Goal: Information Seeking & Learning: Learn about a topic

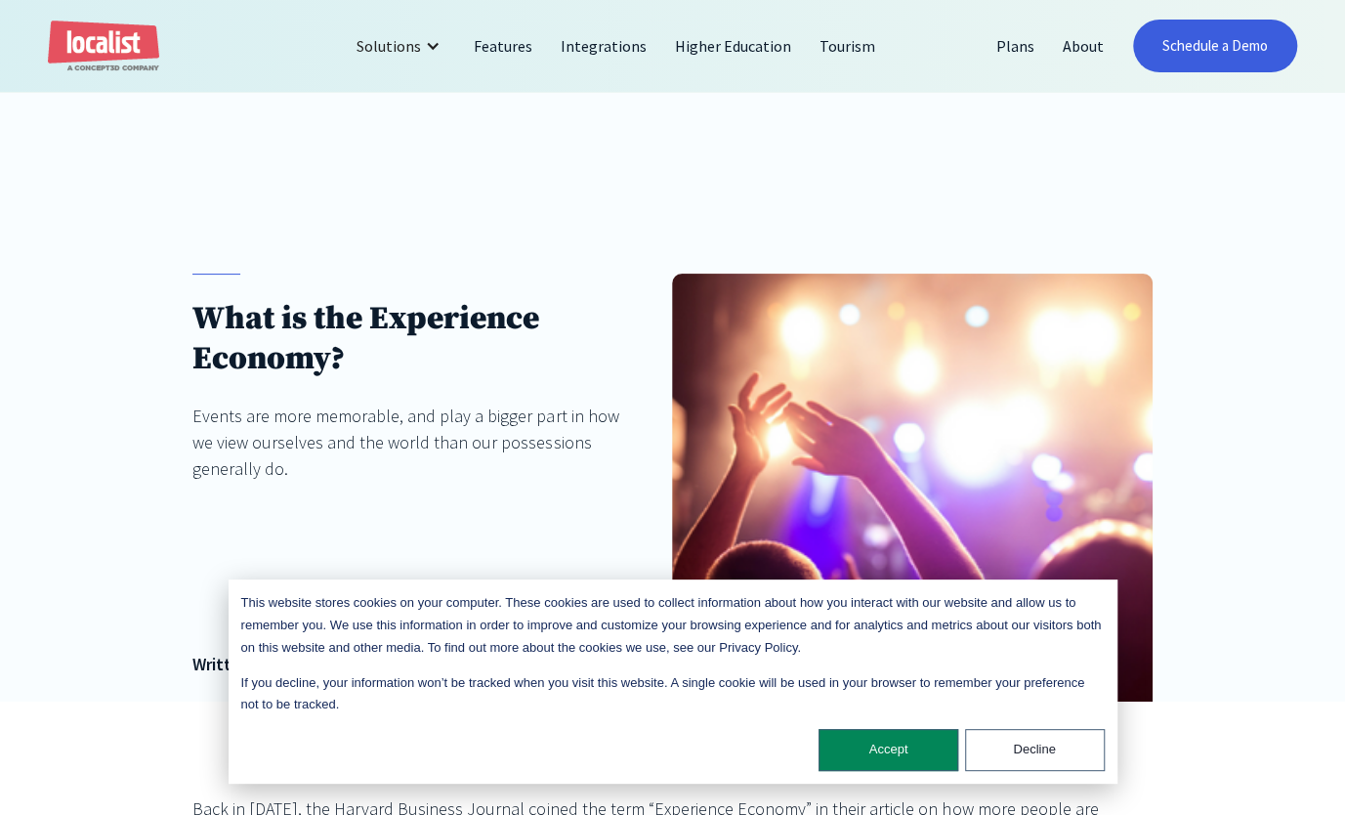
scroll to position [293, 0]
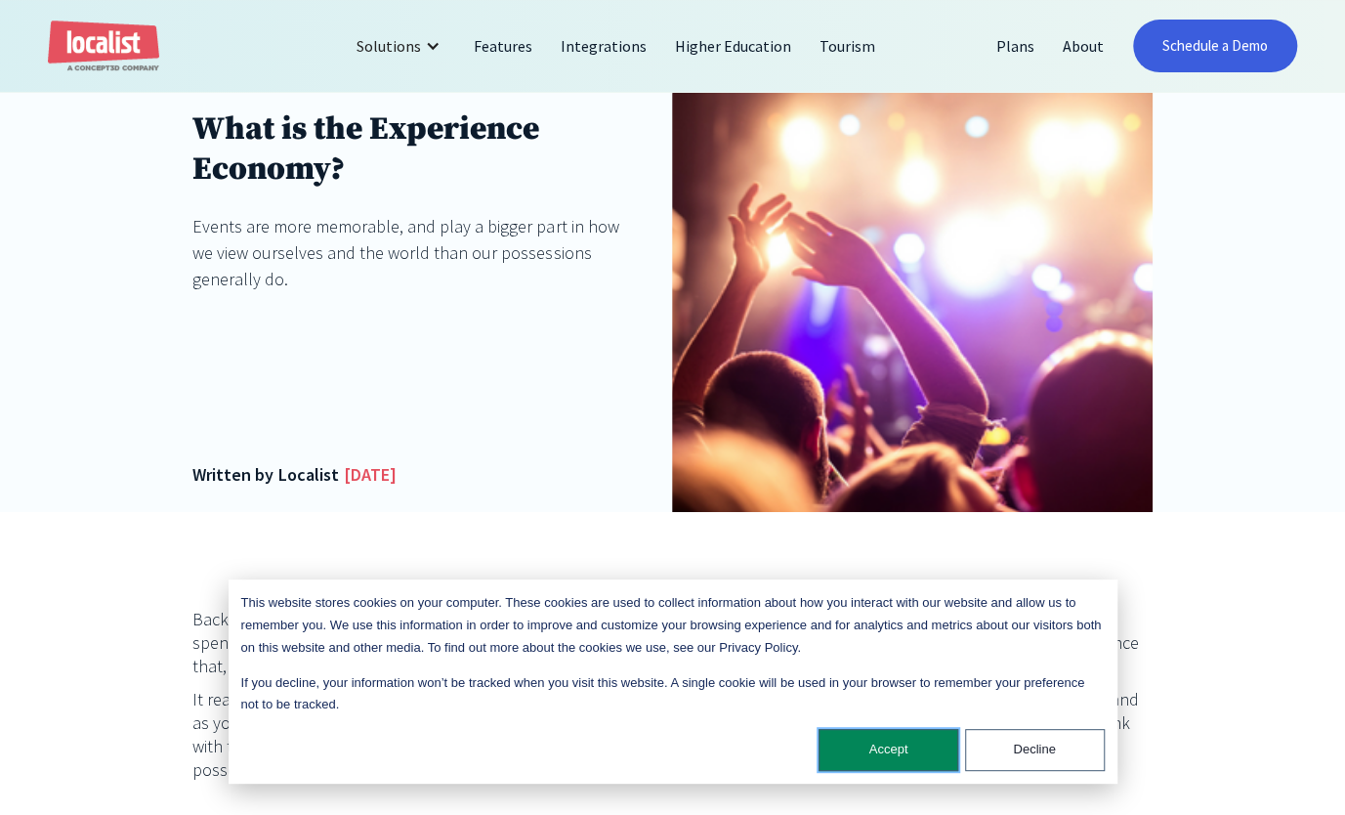
click at [891, 760] on button "Accept" at bounding box center [889, 750] width 140 height 42
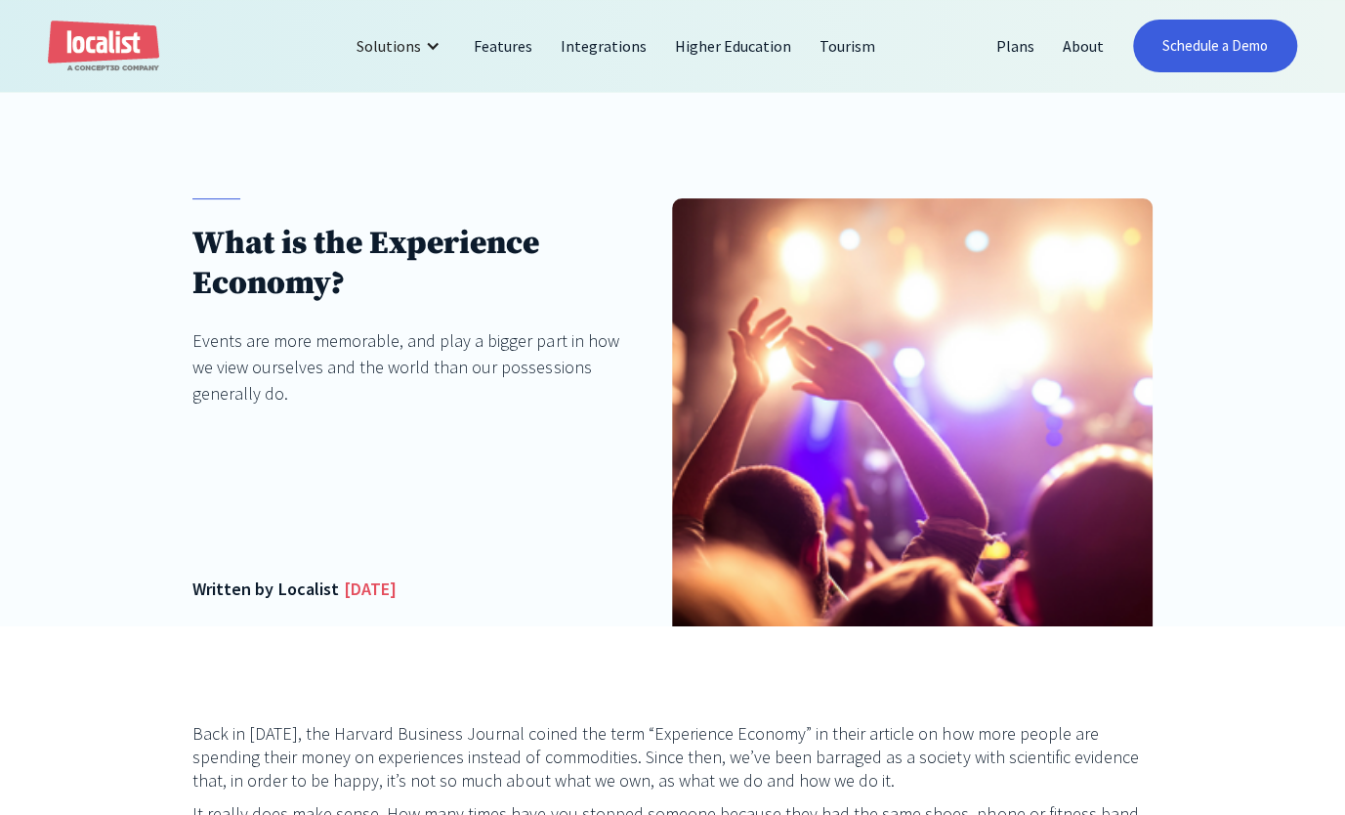
scroll to position [98, 0]
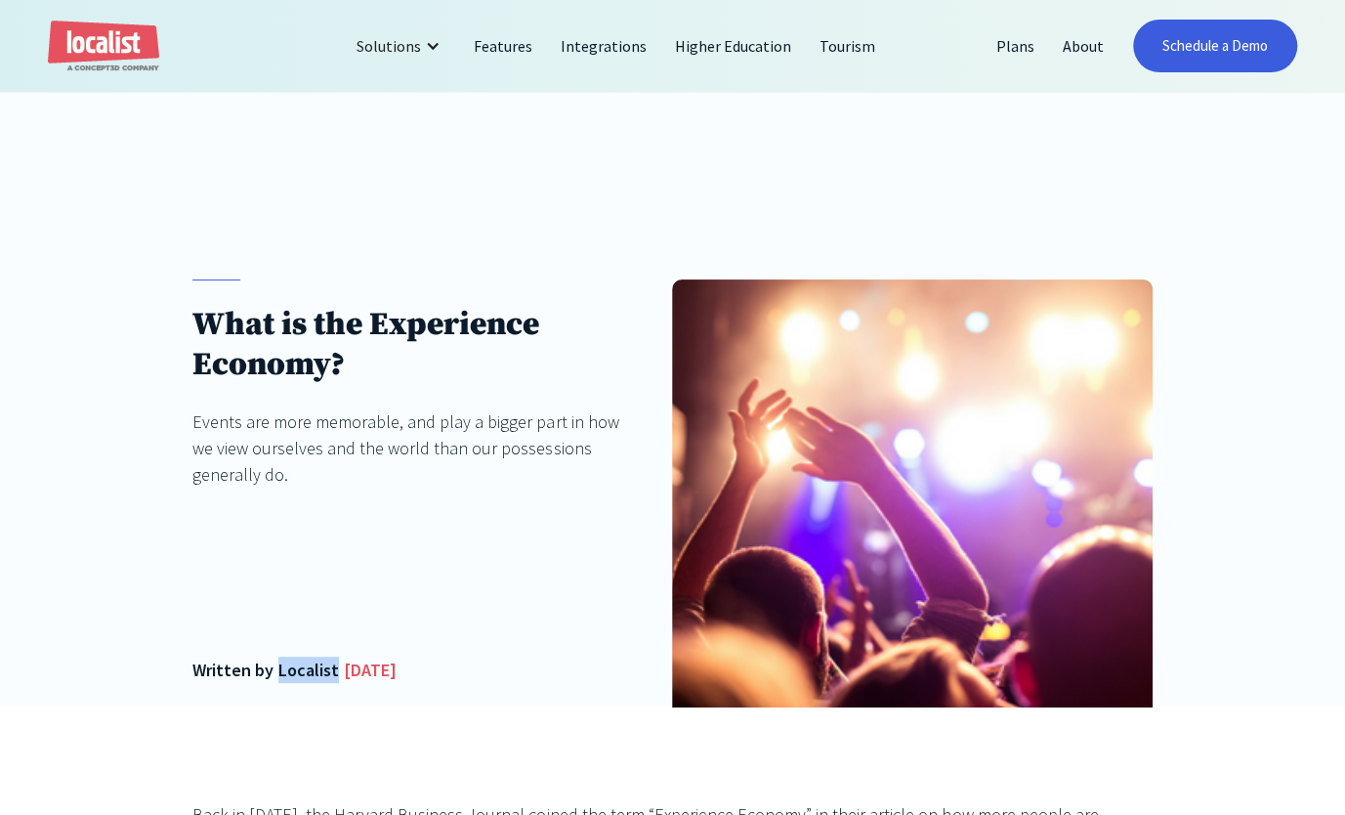
drag, startPoint x: 336, startPoint y: 669, endPoint x: 275, endPoint y: 662, distance: 60.9
click at [275, 662] on div "Written by Localist March 1, 2021" at bounding box center [296, 669] width 209 height 26
copy div "Localist"
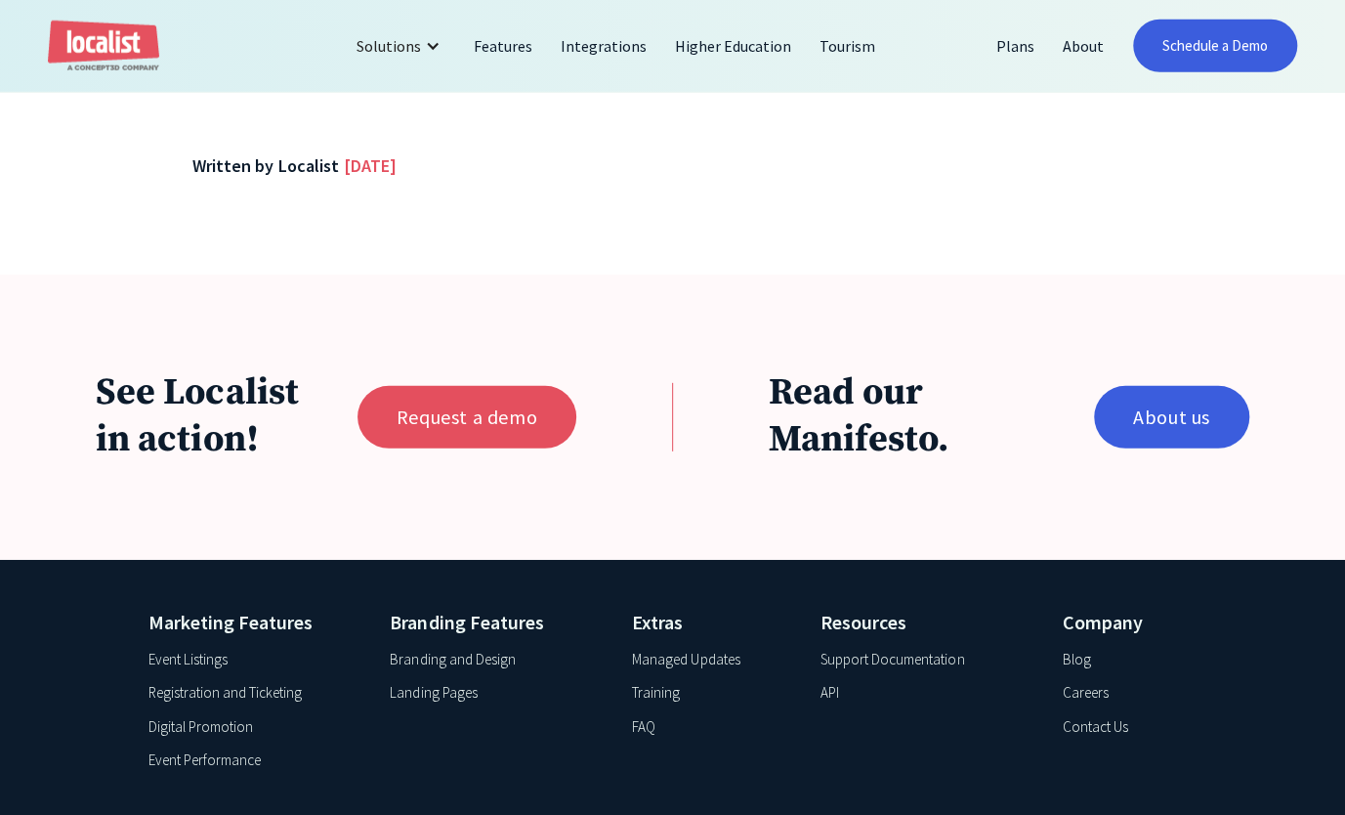
scroll to position [2863, 0]
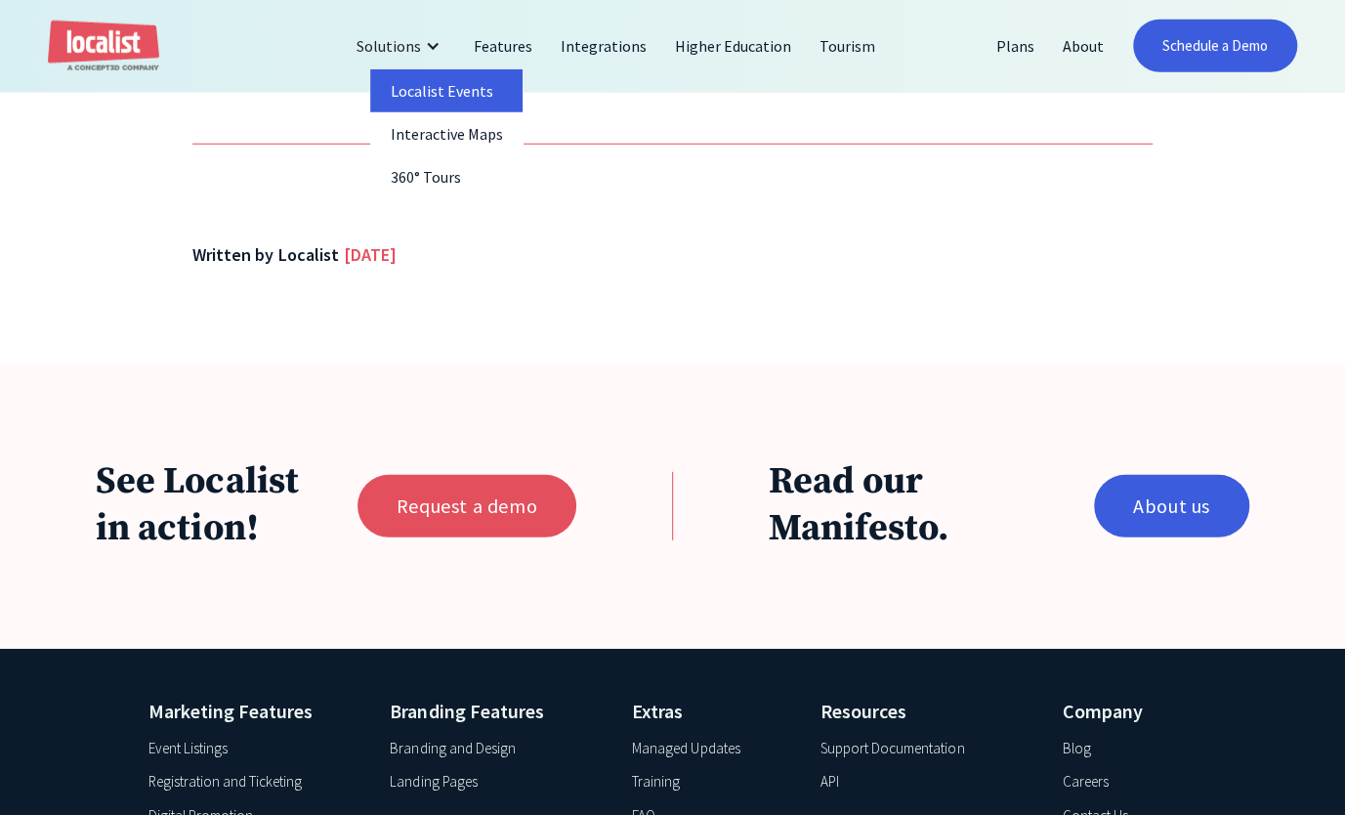
click at [447, 82] on link "Localist Events" at bounding box center [445, 90] width 151 height 43
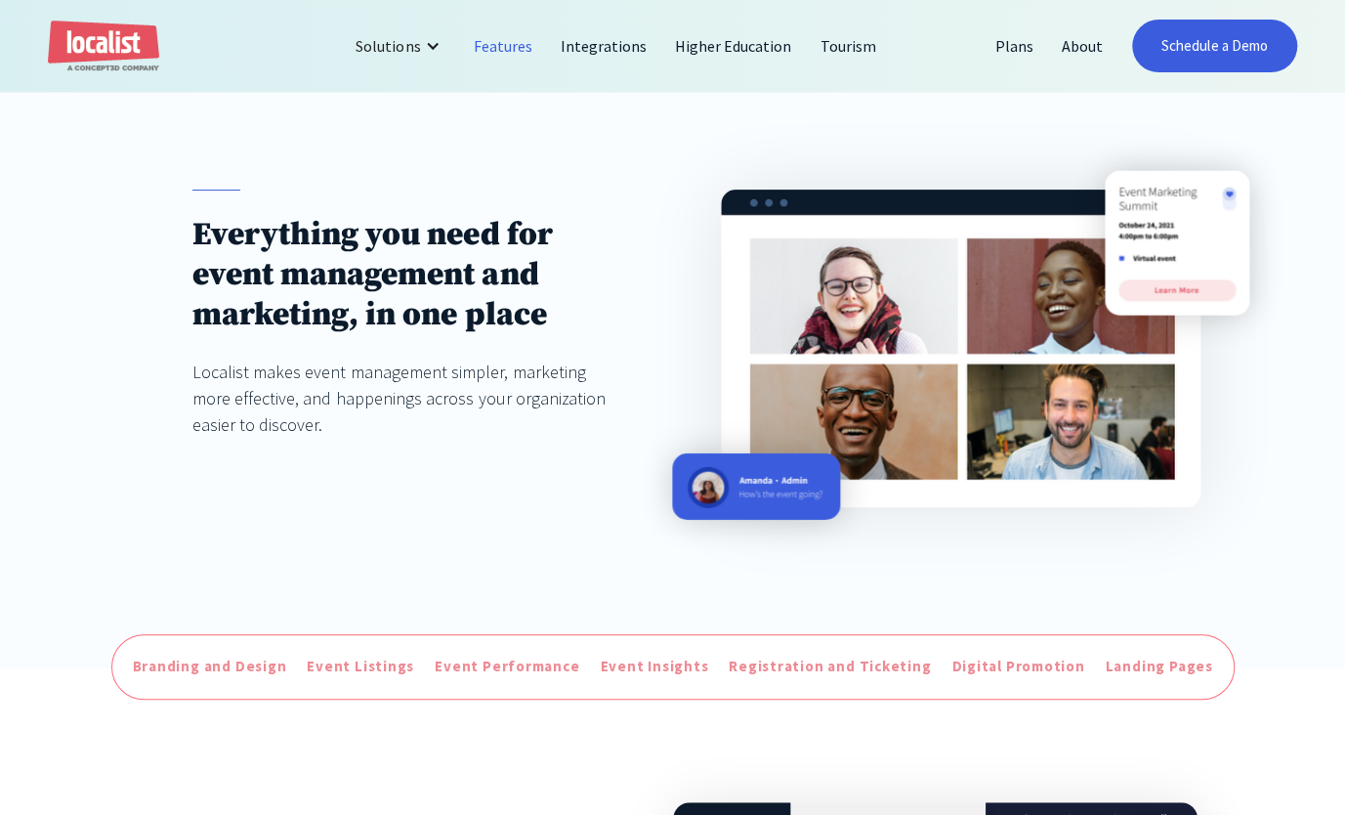
scroll to position [195, 0]
